Goal: Find specific page/section

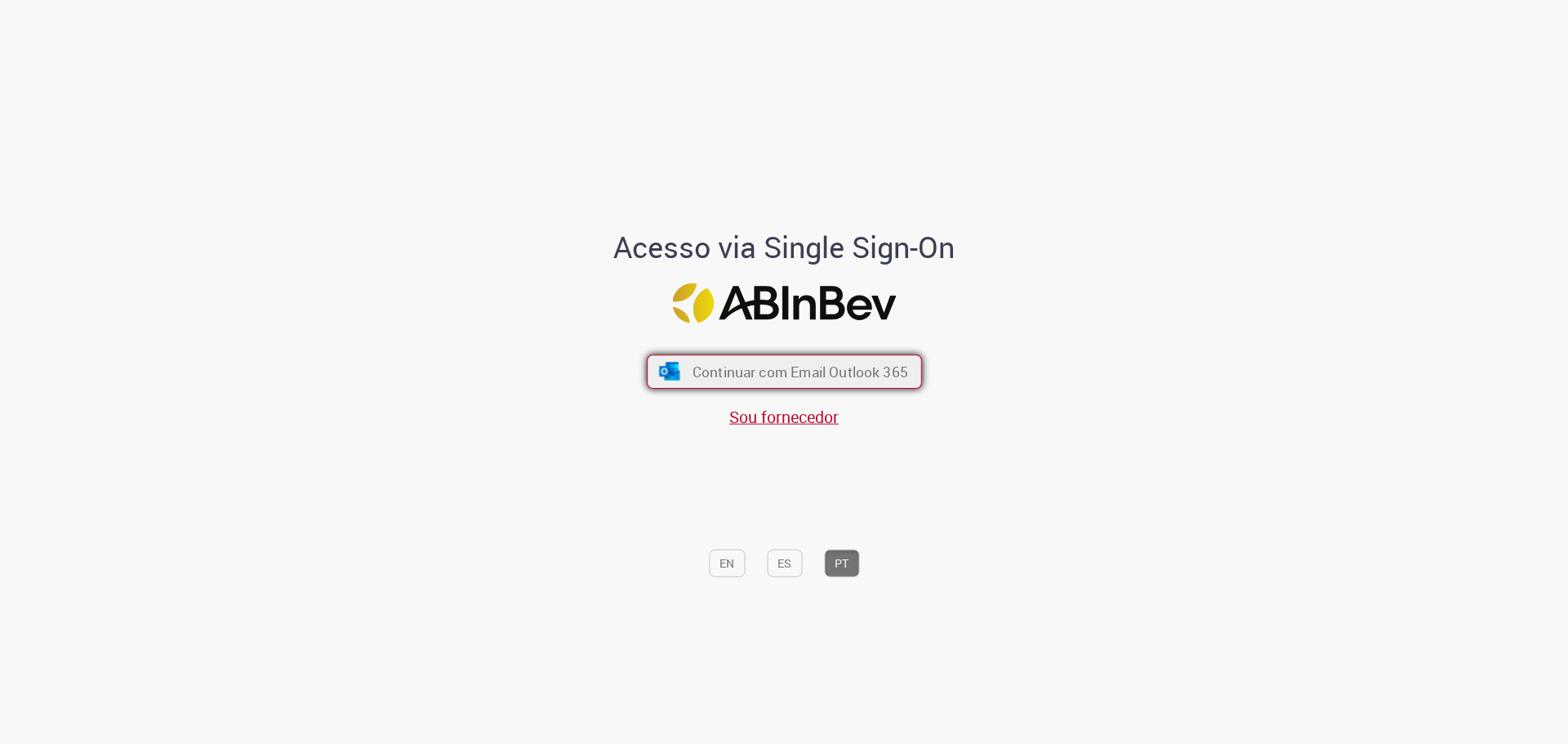
click at [766, 375] on span "Continuar com Email Outlook 365" at bounding box center [800, 371] width 216 height 19
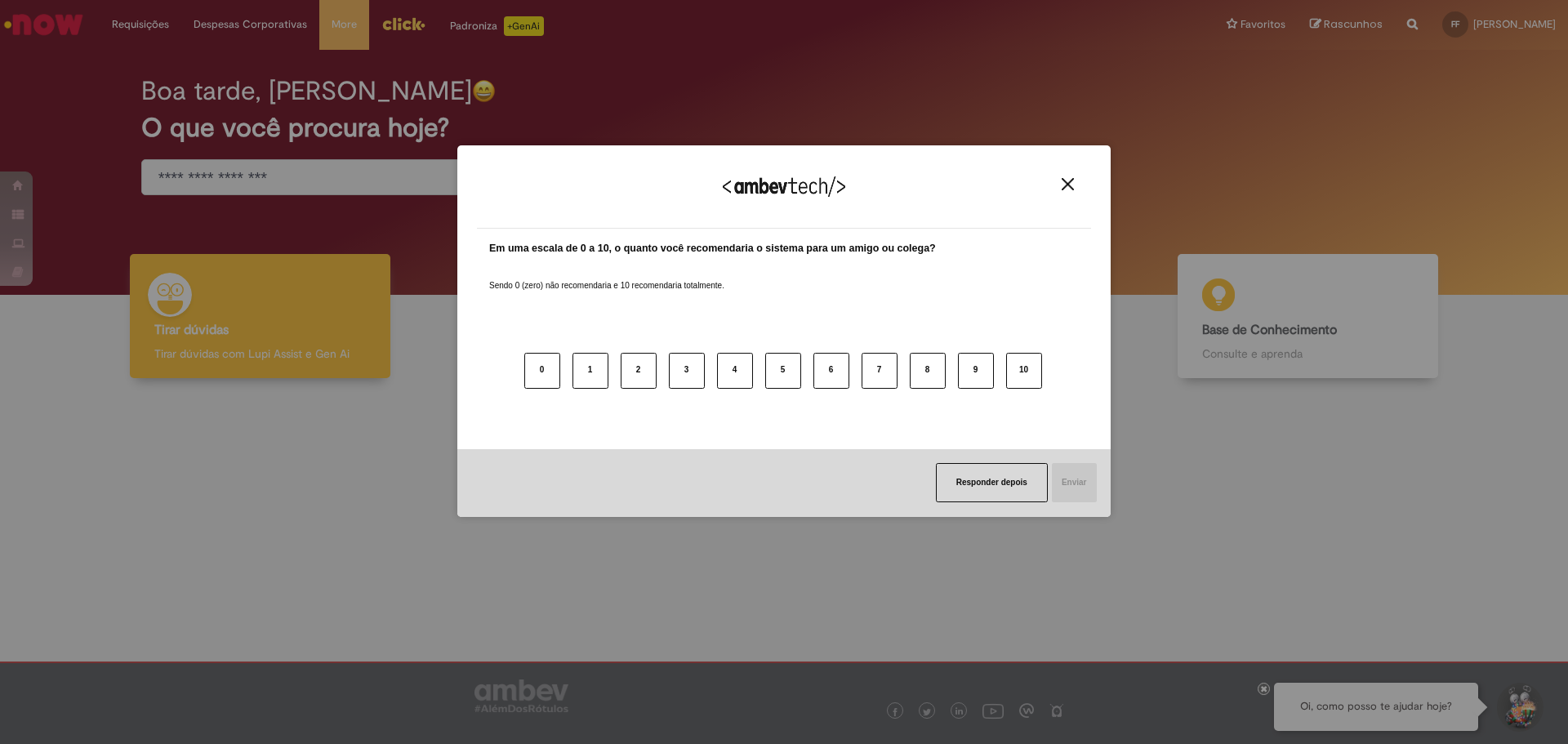
drag, startPoint x: 135, startPoint y: 0, endPoint x: 1070, endPoint y: 186, distance: 953.3
click at [1070, 186] on img "Close" at bounding box center [1067, 184] width 12 height 12
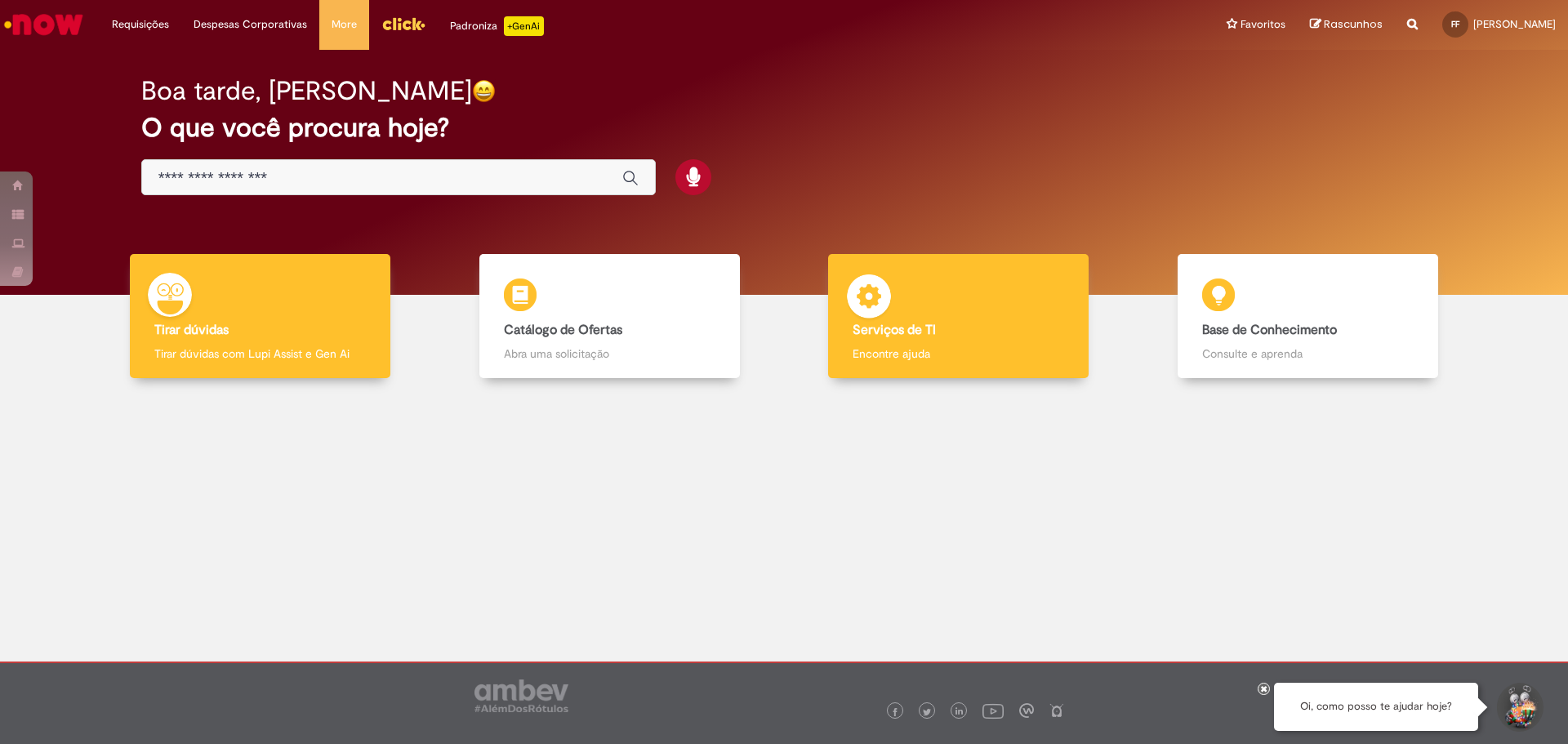
click at [942, 307] on div "Serviços de TI Serviços de TI Encontre ajuda" at bounding box center [958, 317] width 261 height 125
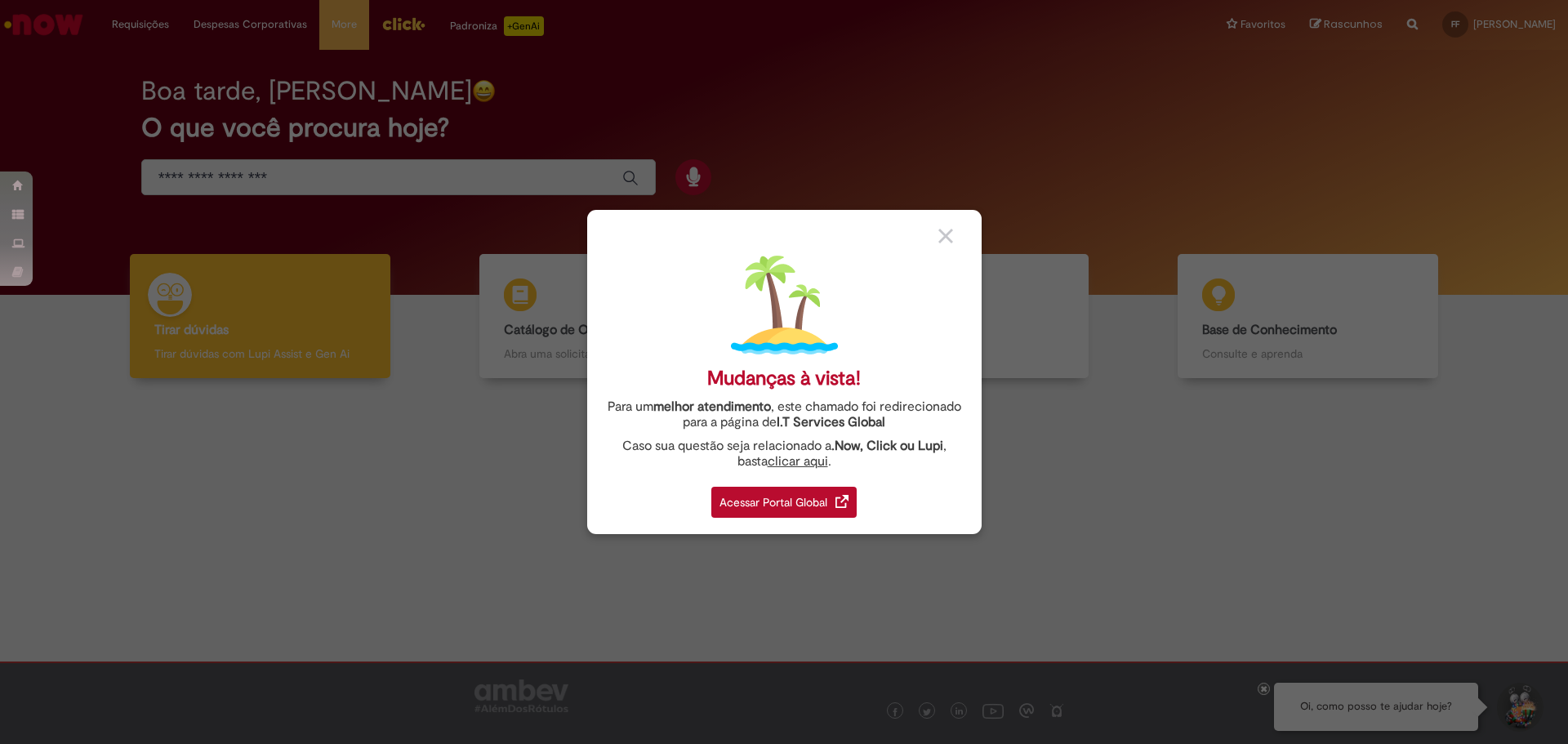
click at [779, 501] on div "Acessar Portal Global" at bounding box center [784, 502] width 145 height 31
